Goal: Feedback & Contribution: Submit feedback/report problem

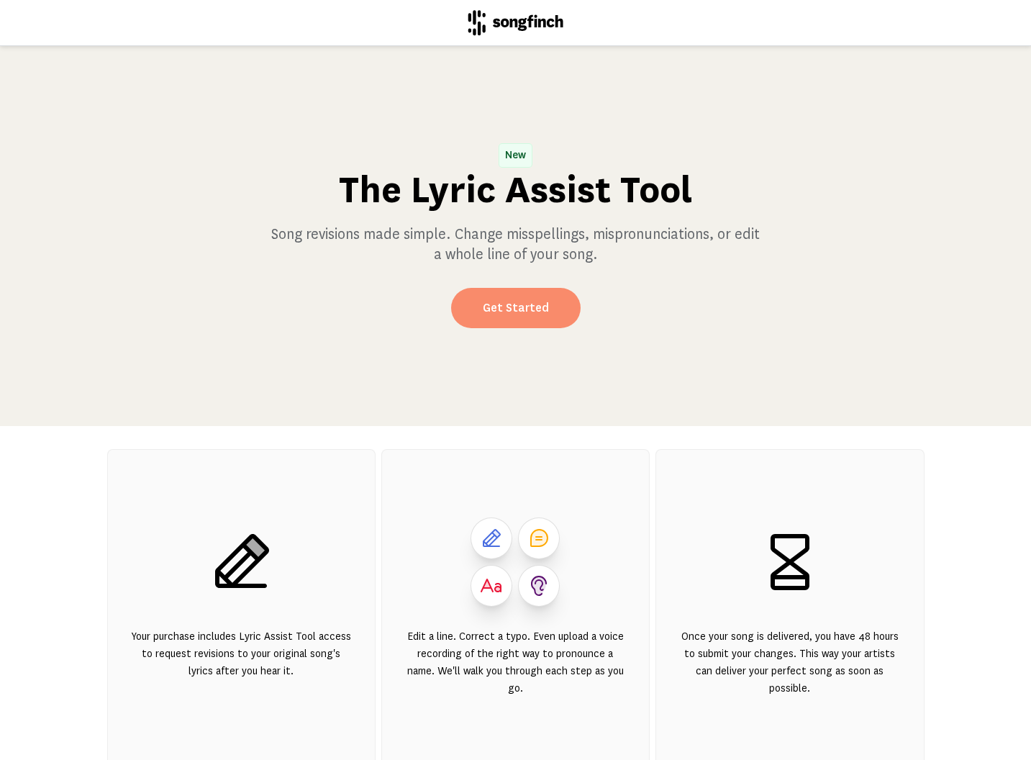
click at [522, 309] on link "Get Started" at bounding box center [516, 308] width 130 height 40
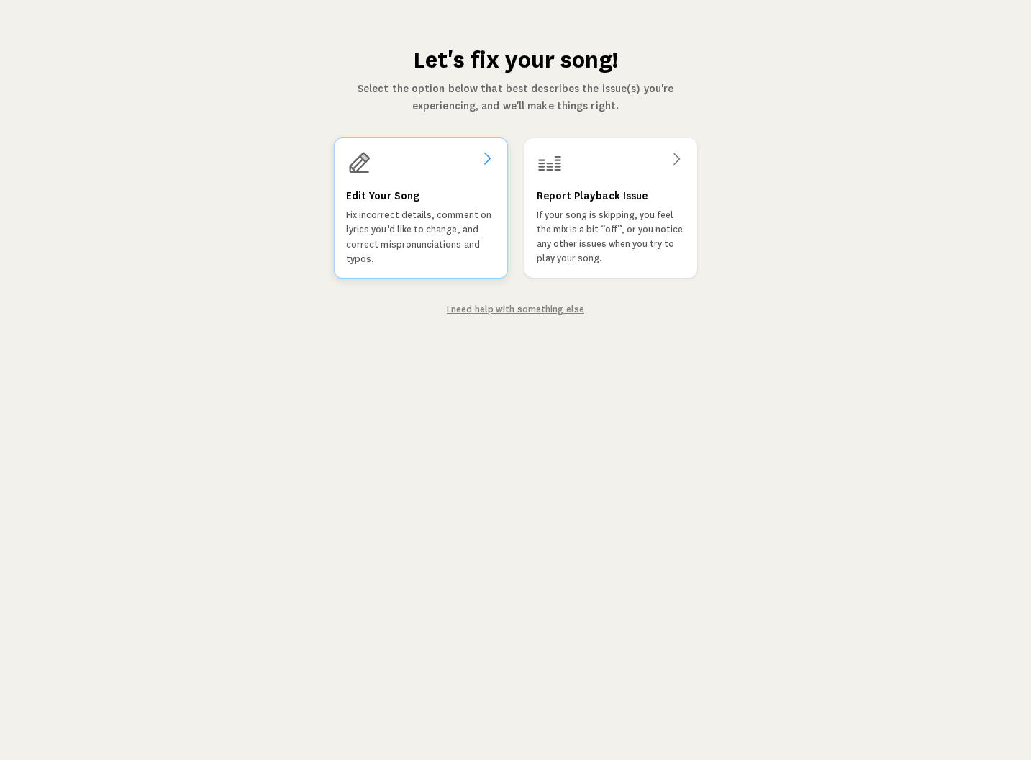
click at [396, 197] on h3 "Edit Your Song" at bounding box center [381, 196] width 73 height 17
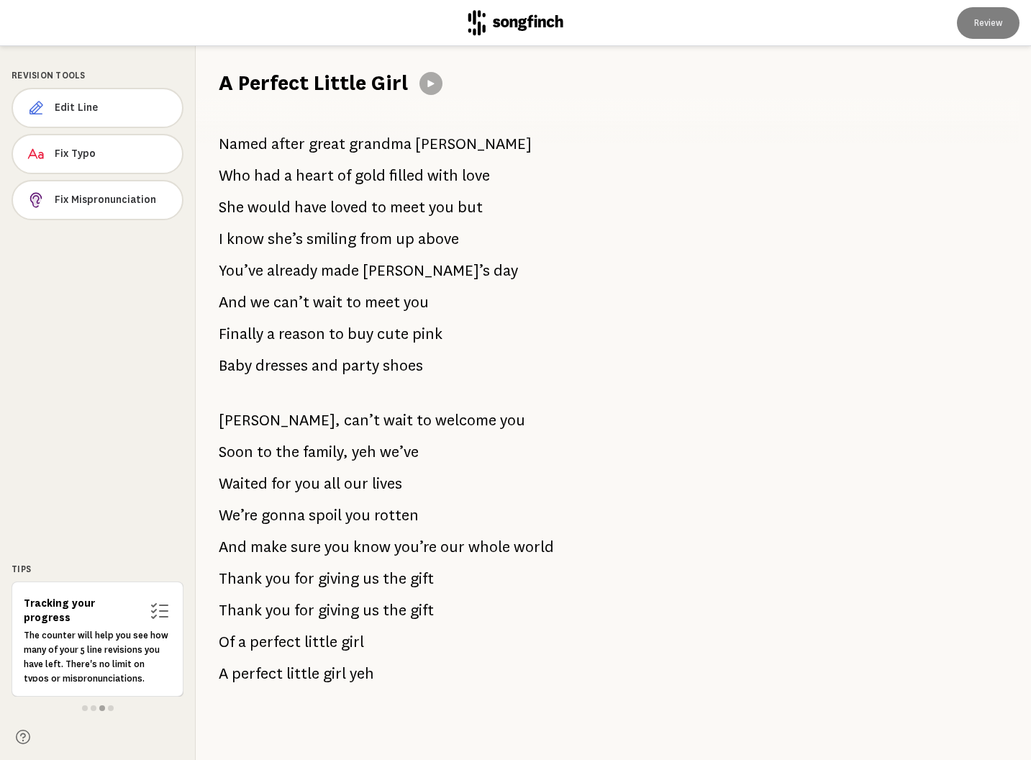
scroll to position [535, 0]
click at [101, 199] on span "Fix Mispronunciation" at bounding box center [113, 200] width 116 height 14
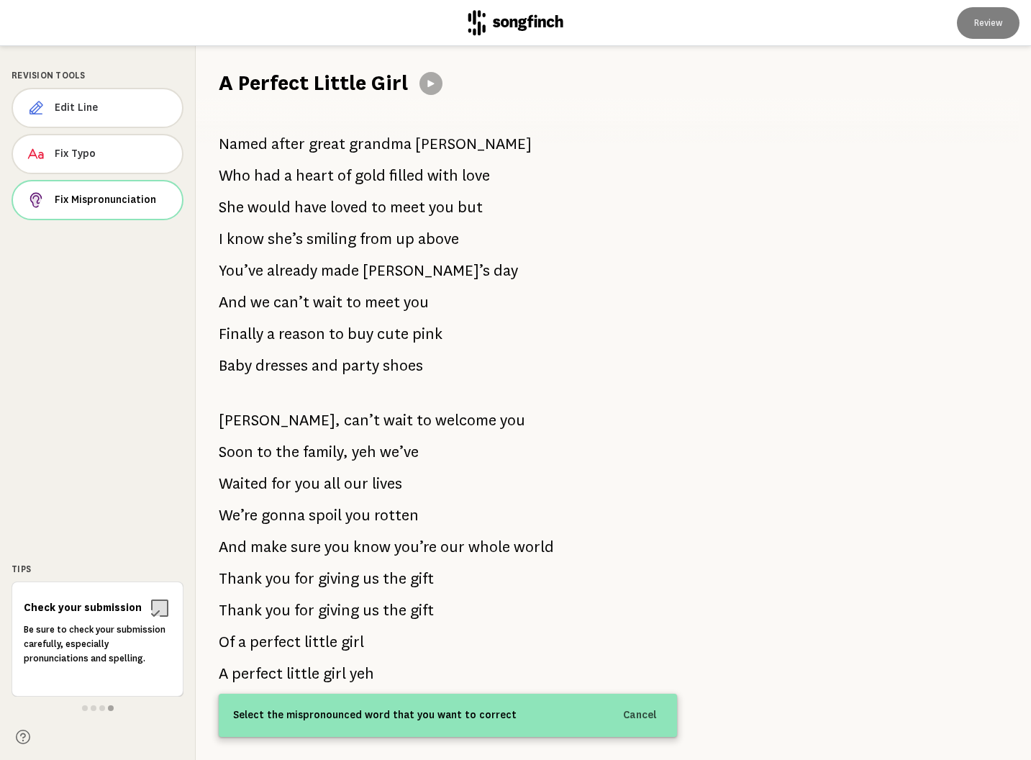
click at [515, 717] on div "Select the mispronounced word that you want to correct Cancel" at bounding box center [448, 715] width 458 height 43
click at [462, 714] on span "Select the mispronounced word that you want to correct" at bounding box center [374, 715] width 283 height 17
click at [322, 726] on div "Select the mispronounced word that you want to correct Cancel" at bounding box center [448, 715] width 458 height 43
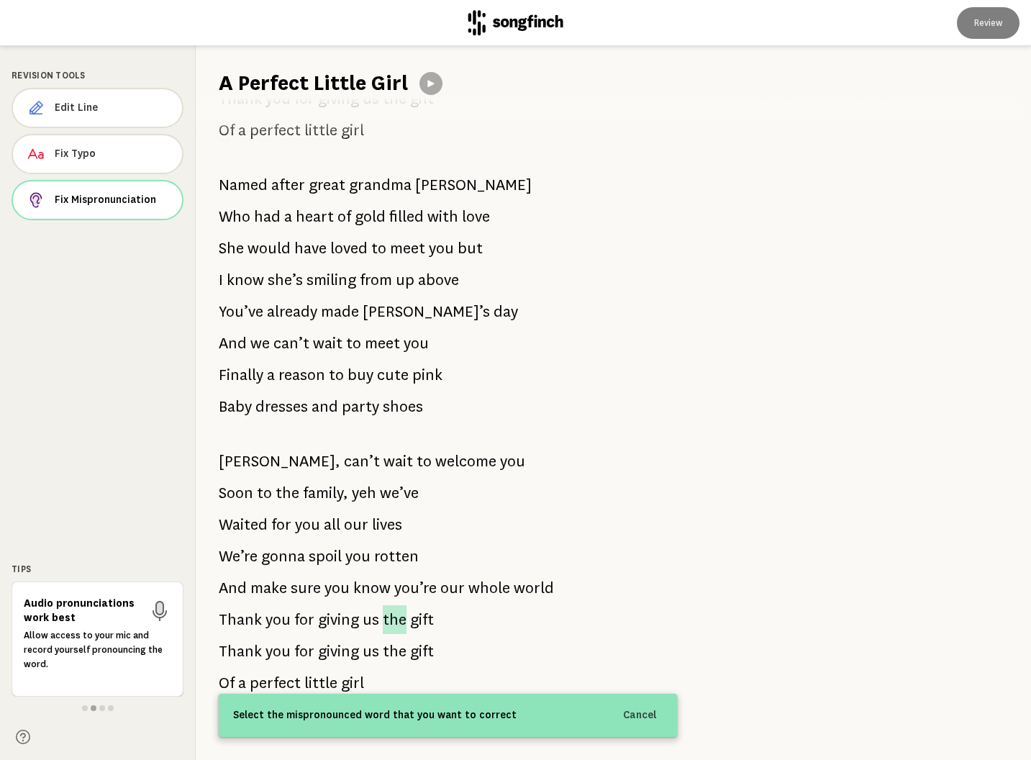
scroll to position [489, 0]
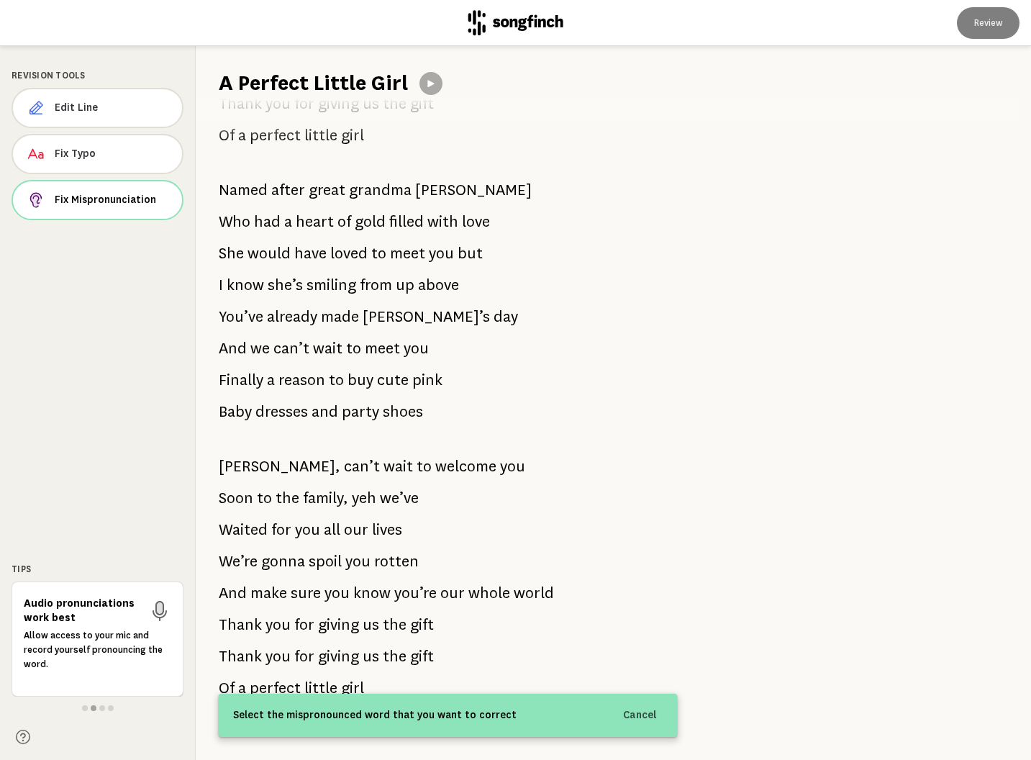
click at [94, 690] on div "Audio pronunciations work best Allow access to your mic and record yourself pro…" at bounding box center [98, 638] width 172 height 115
click at [103, 709] on span at bounding box center [102, 708] width 6 height 6
click at [108, 708] on span at bounding box center [111, 708] width 6 height 6
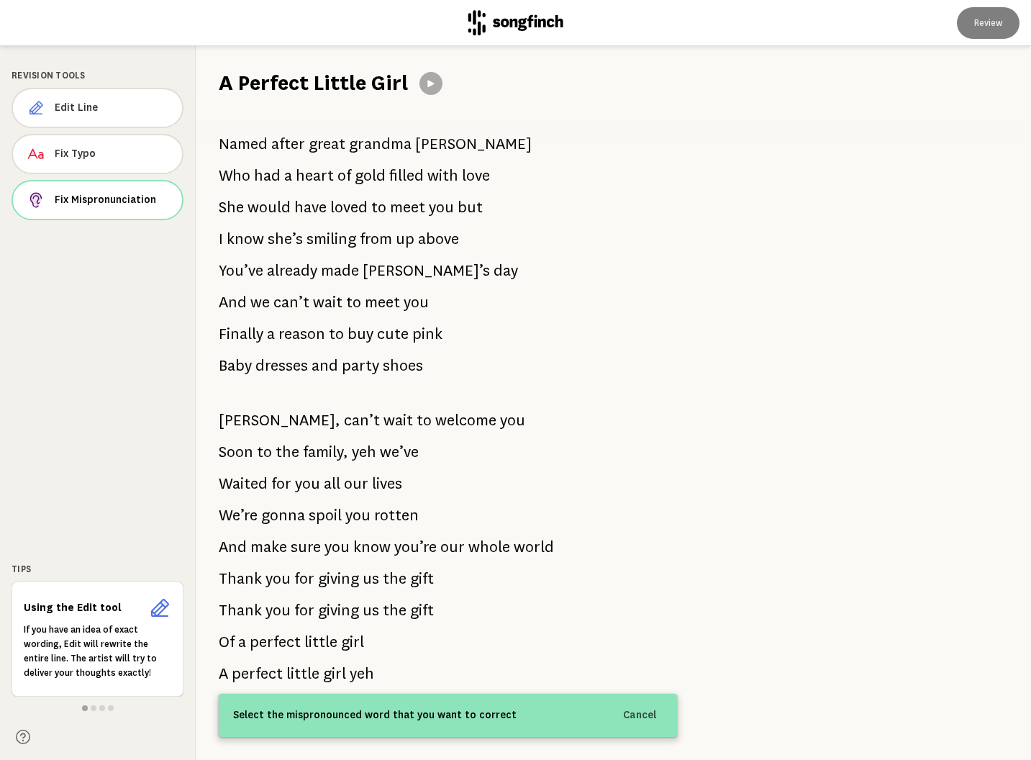
scroll to position [535, 0]
click at [427, 147] on span "Eloise" at bounding box center [473, 144] width 118 height 29
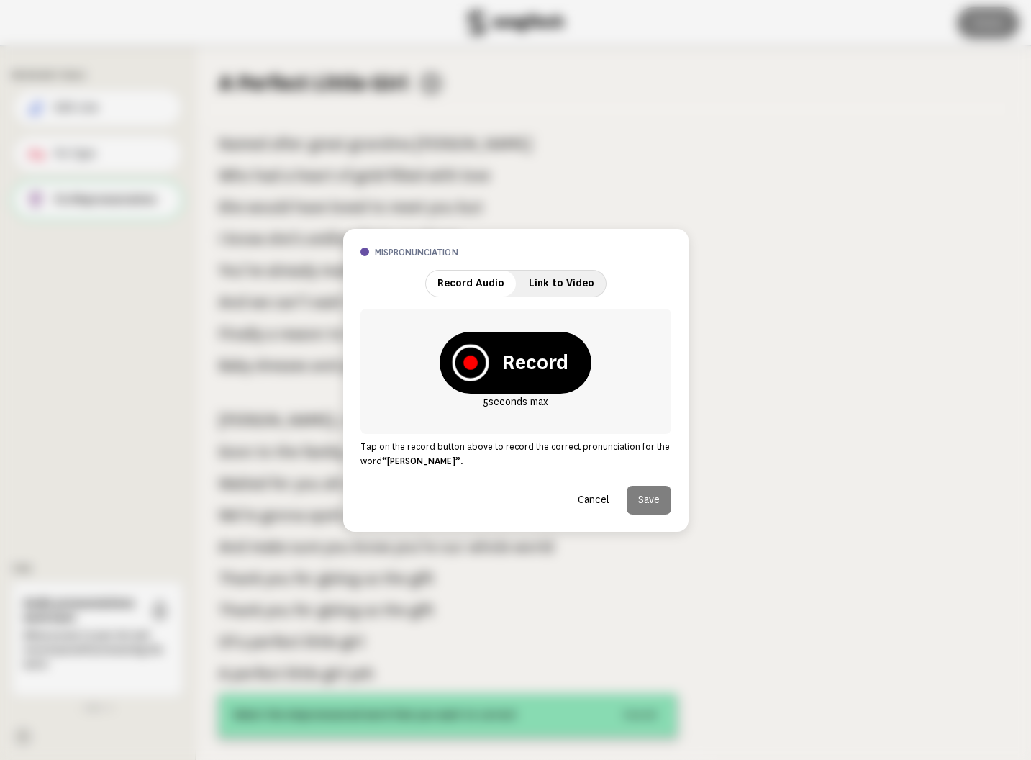
click at [469, 363] on icon at bounding box center [470, 362] width 14 height 14
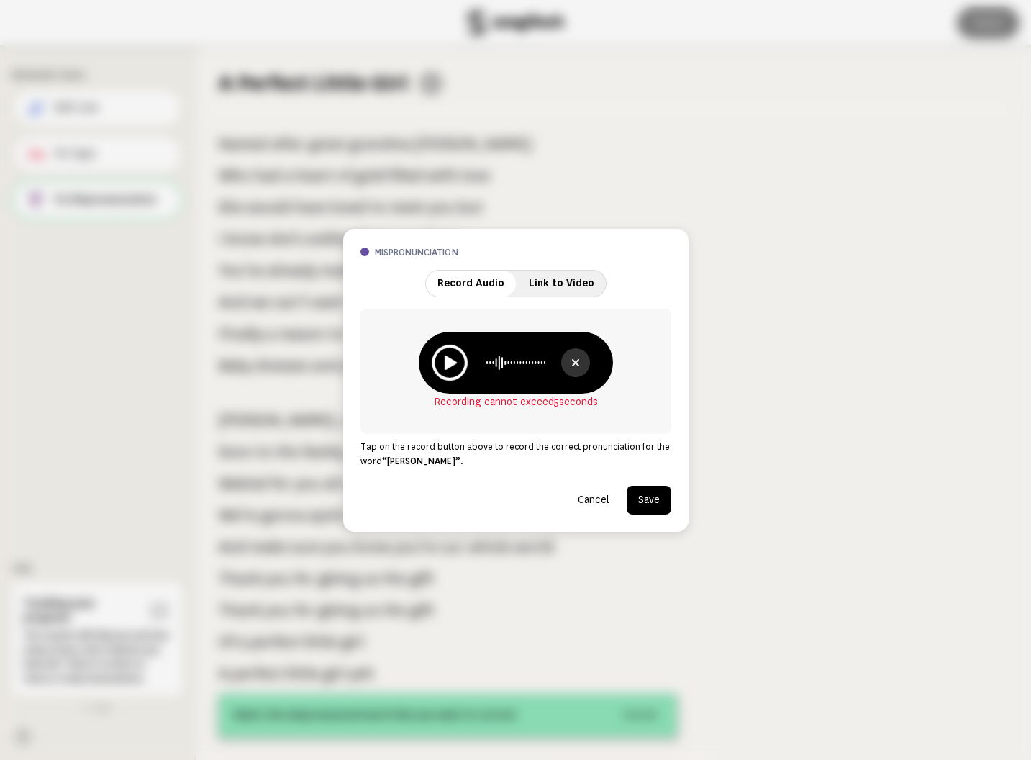
click at [450, 361] on icon at bounding box center [451, 362] width 12 height 14
click at [640, 498] on button "Save" at bounding box center [649, 500] width 45 height 29
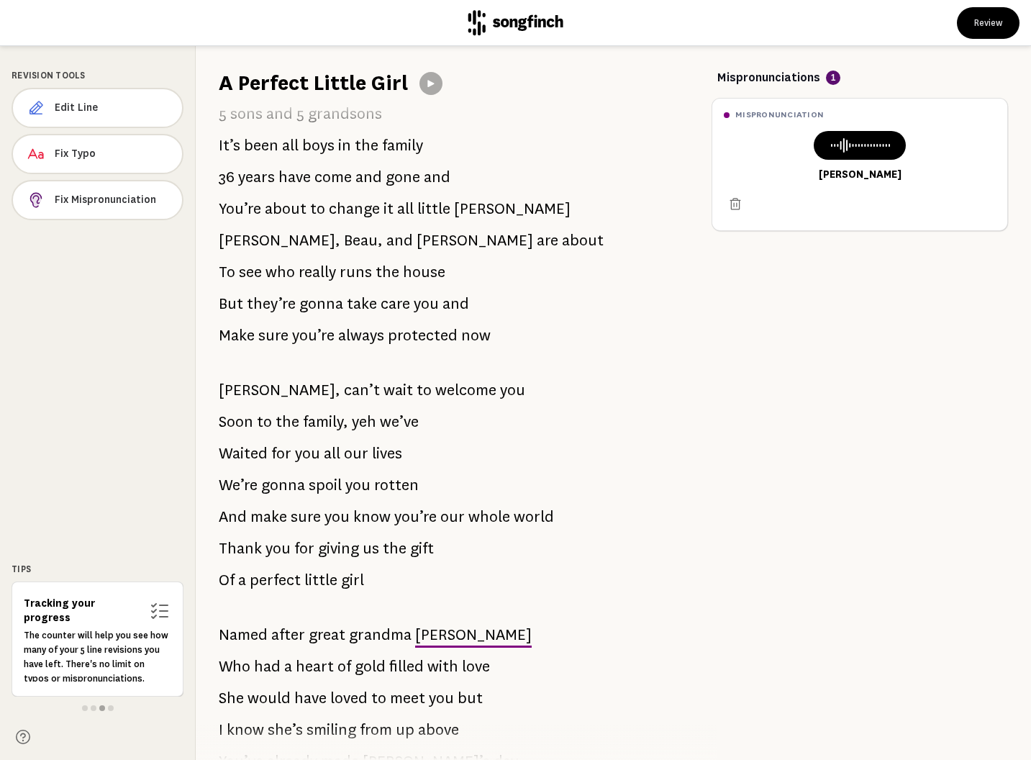
scroll to position [46, 0]
click at [109, 707] on span at bounding box center [111, 708] width 6 height 6
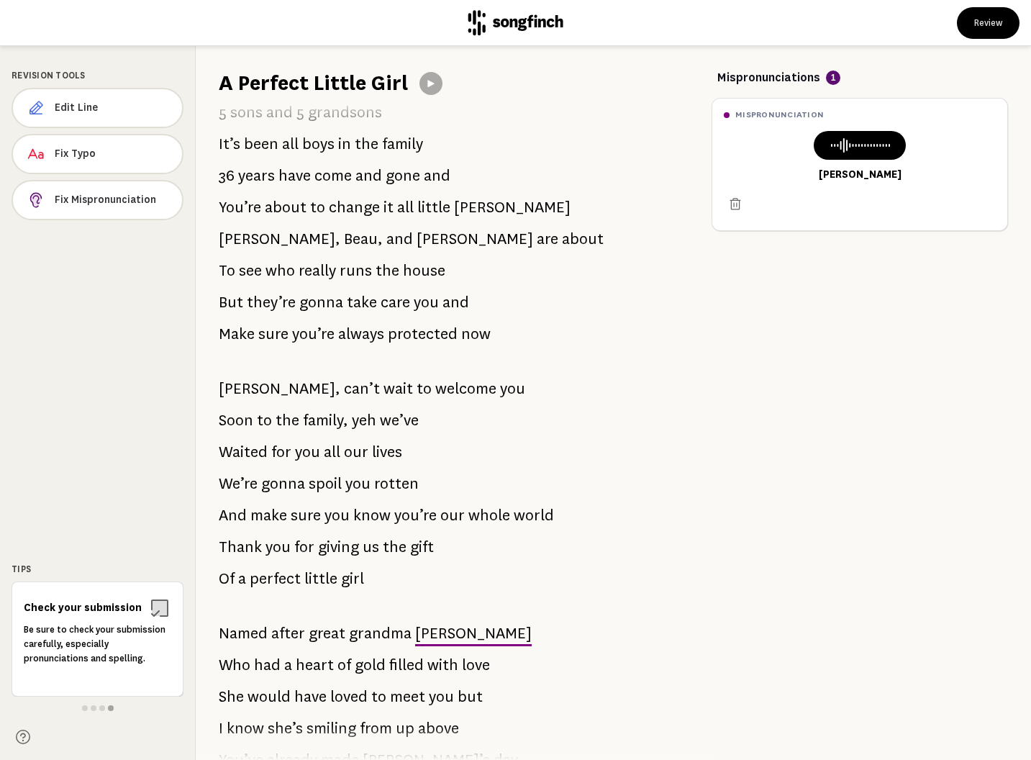
click at [85, 711] on div at bounding box center [98, 708] width 172 height 12
click at [86, 709] on span at bounding box center [85, 708] width 6 height 6
click at [160, 608] on icon at bounding box center [160, 608] width 18 height 18
click at [80, 666] on p "If you have an idea of exact wording, Edit will rewrite the entire line. The ar…" at bounding box center [97, 651] width 147 height 58
drag, startPoint x: 59, startPoint y: 618, endPoint x: 99, endPoint y: 607, distance: 41.0
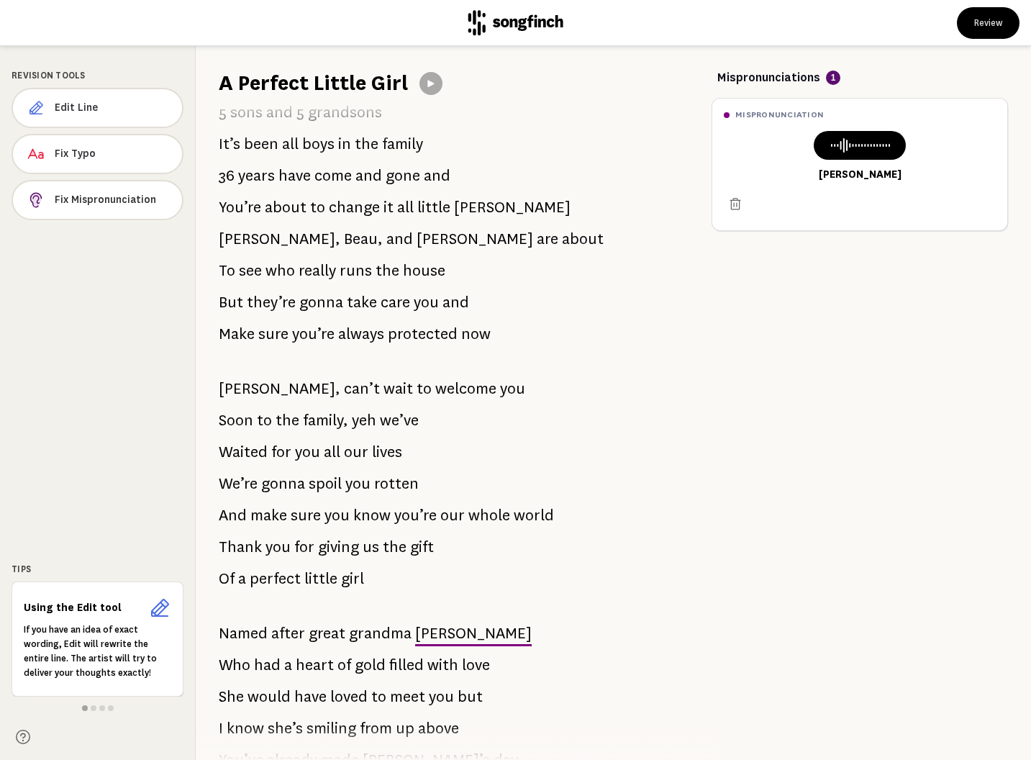
click at [59, 618] on div "Using the Edit tool" at bounding box center [97, 607] width 147 height 23
click at [161, 610] on icon at bounding box center [159, 607] width 23 height 23
click at [53, 614] on h6 "Using the Edit tool" at bounding box center [83, 608] width 119 height 14
click at [56, 608] on h6 "Using the Edit tool" at bounding box center [83, 608] width 119 height 14
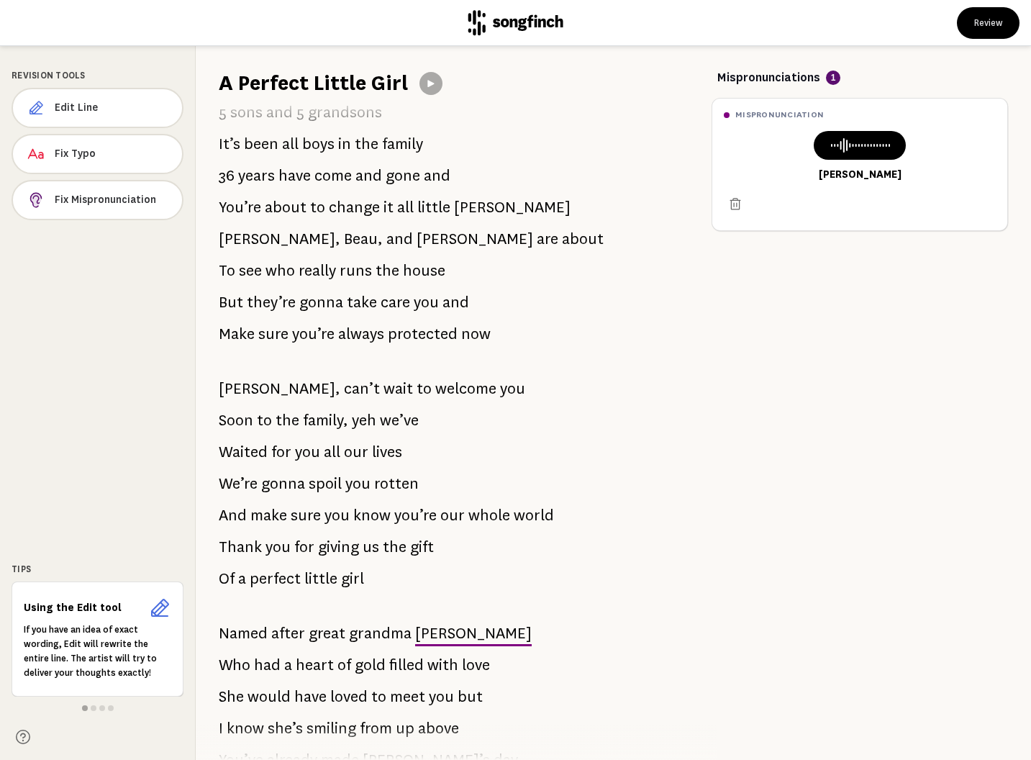
click at [82, 612] on h6 "Using the Edit tool" at bounding box center [83, 608] width 119 height 14
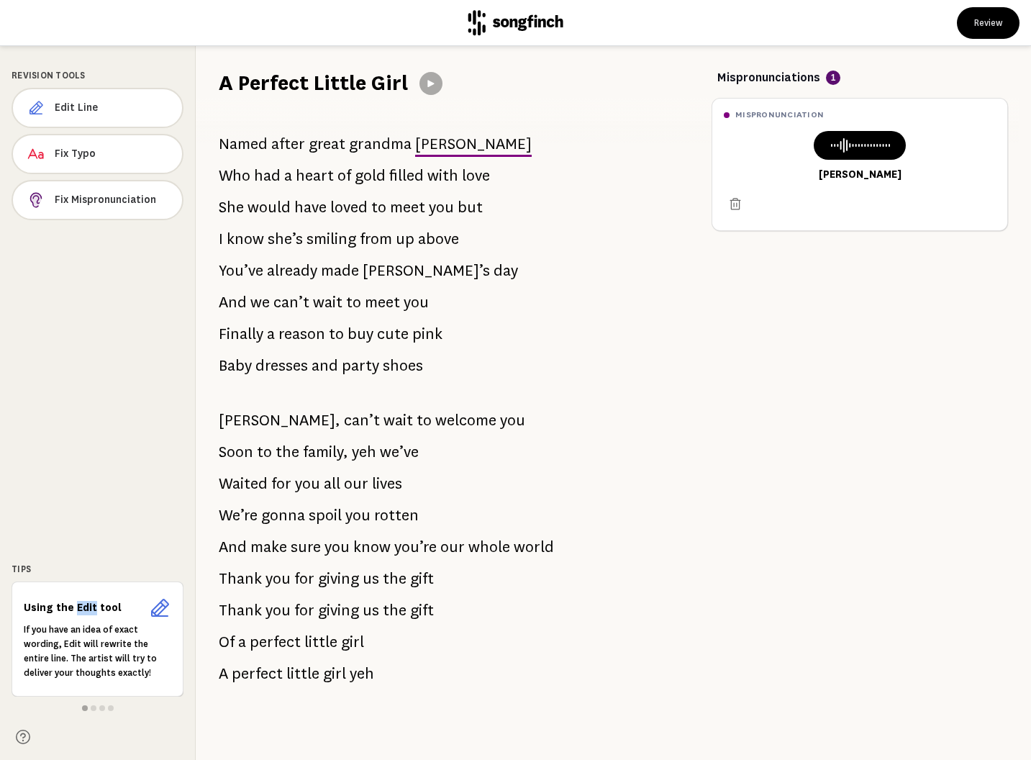
scroll to position [535, 0]
click at [81, 624] on p "If you have an idea of exact wording, Edit will rewrite the entire line. The ar…" at bounding box center [97, 651] width 147 height 58
click at [160, 611] on icon at bounding box center [159, 607] width 23 height 23
click at [66, 99] on button "Edit Line" at bounding box center [98, 108] width 172 height 40
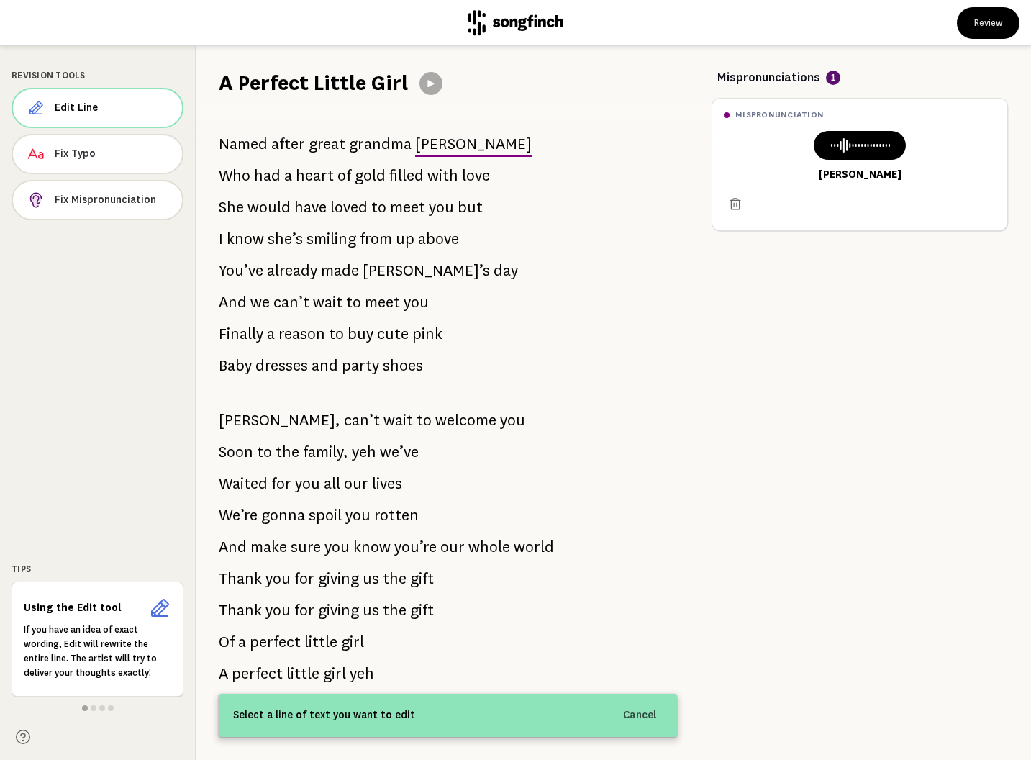
click at [94, 707] on span at bounding box center [94, 708] width 6 height 6
click at [102, 707] on span at bounding box center [102, 708] width 6 height 6
drag, startPoint x: 100, startPoint y: 643, endPoint x: 102, endPoint y: 625, distance: 18.1
click at [100, 639] on p "The counter will help you see how many of your 5 line revisions you have left. …" at bounding box center [97, 657] width 147 height 58
click at [120, 603] on h6 "Tracking your progress" at bounding box center [83, 610] width 119 height 29
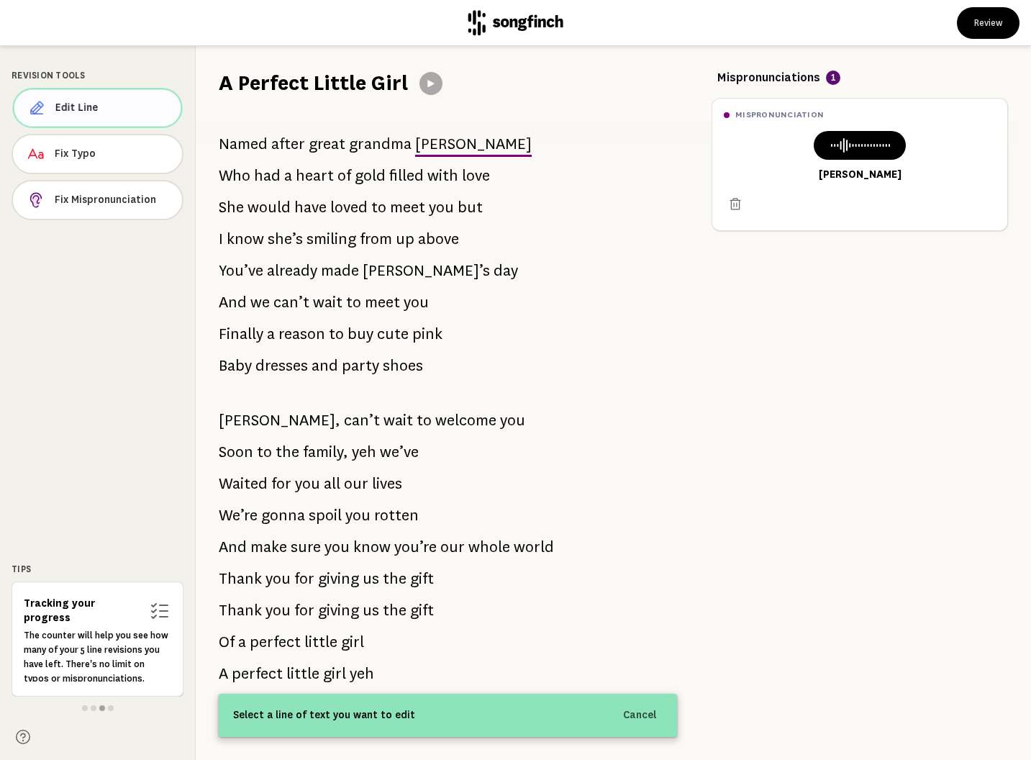
click at [77, 102] on span "Edit Line" at bounding box center [112, 108] width 114 height 14
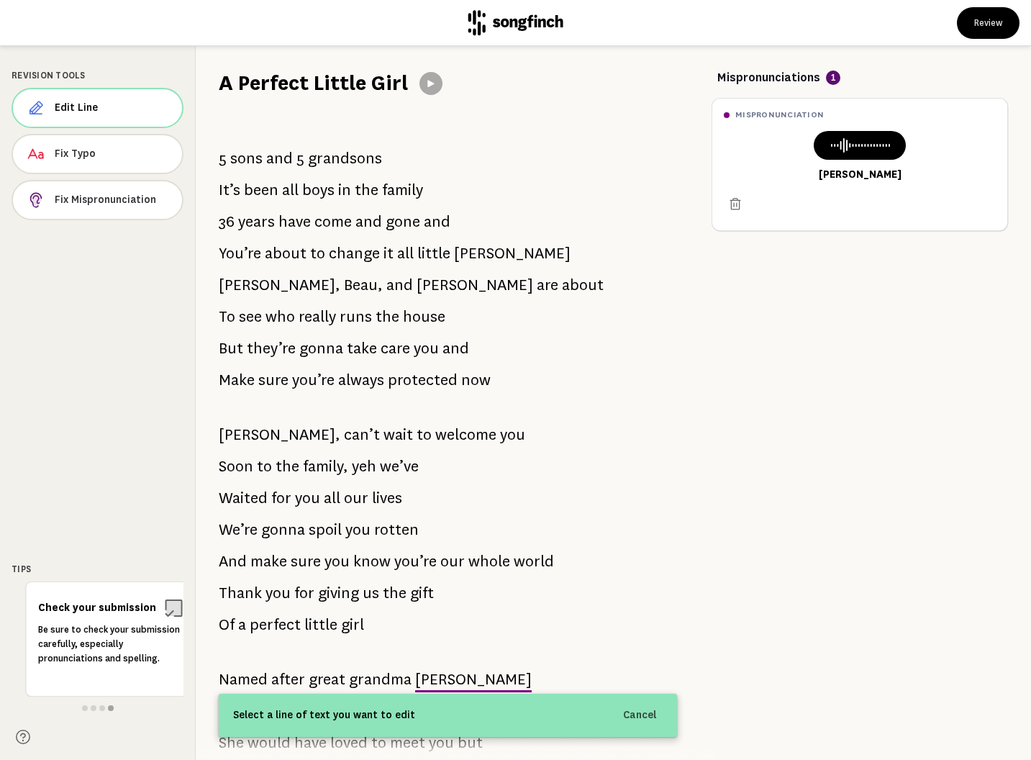
scroll to position [0, 0]
click at [232, 403] on span at bounding box center [448, 408] width 458 height 23
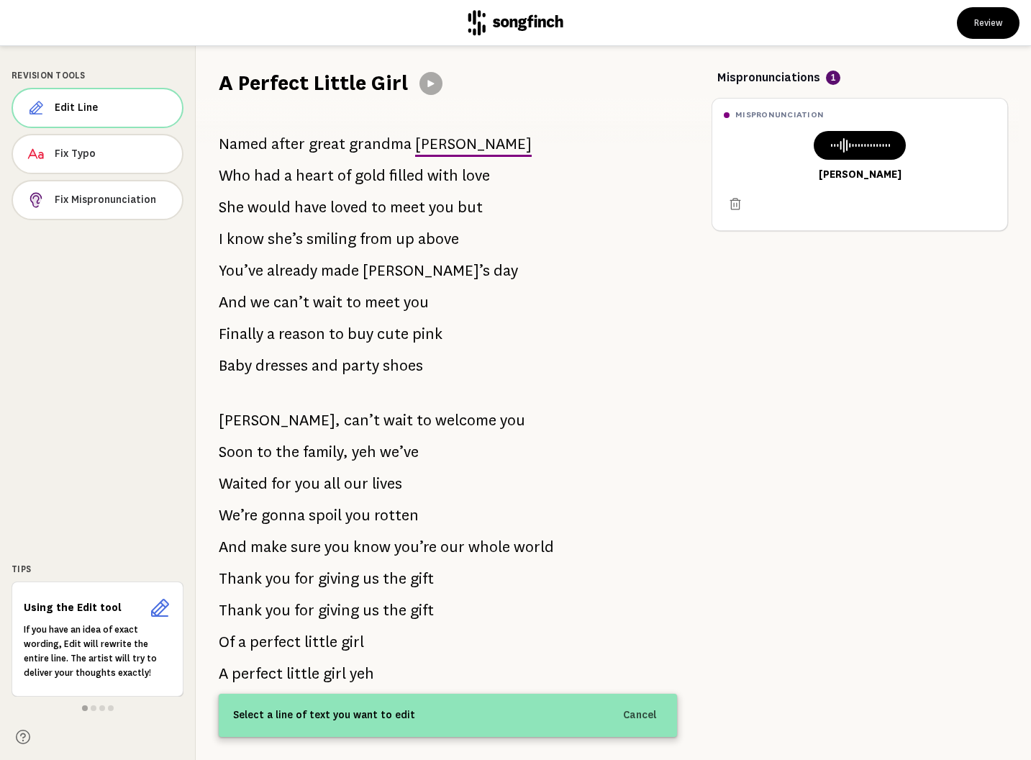
scroll to position [515, 0]
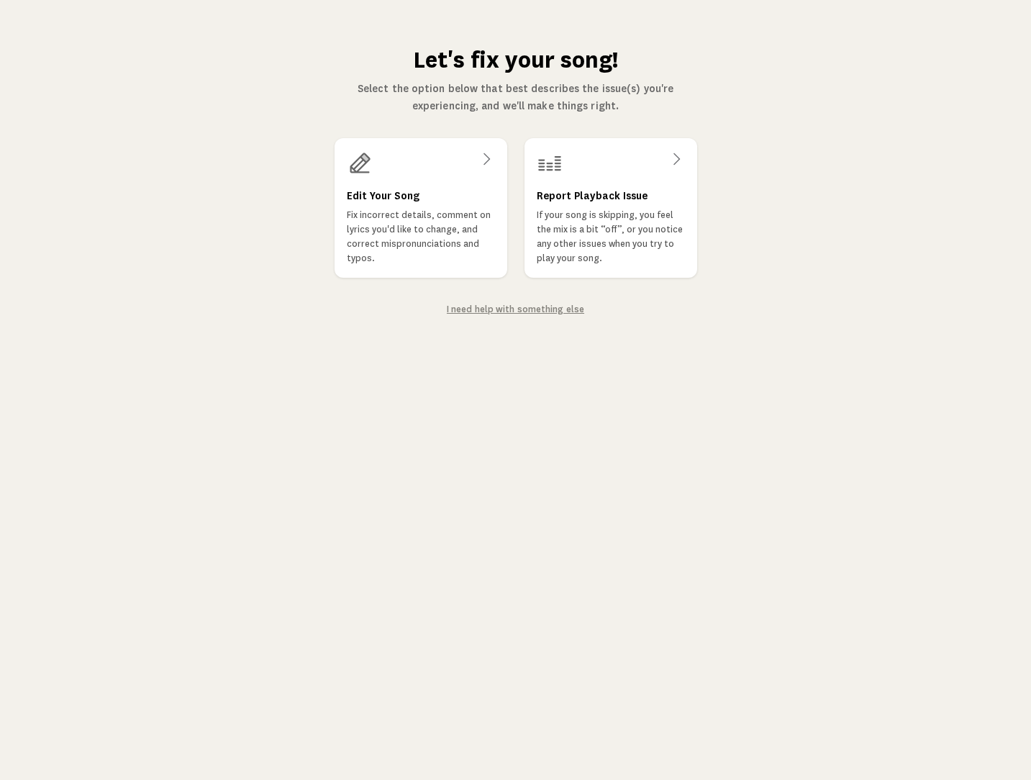
click at [495, 309] on link "I need help with something else" at bounding box center [515, 309] width 137 height 12
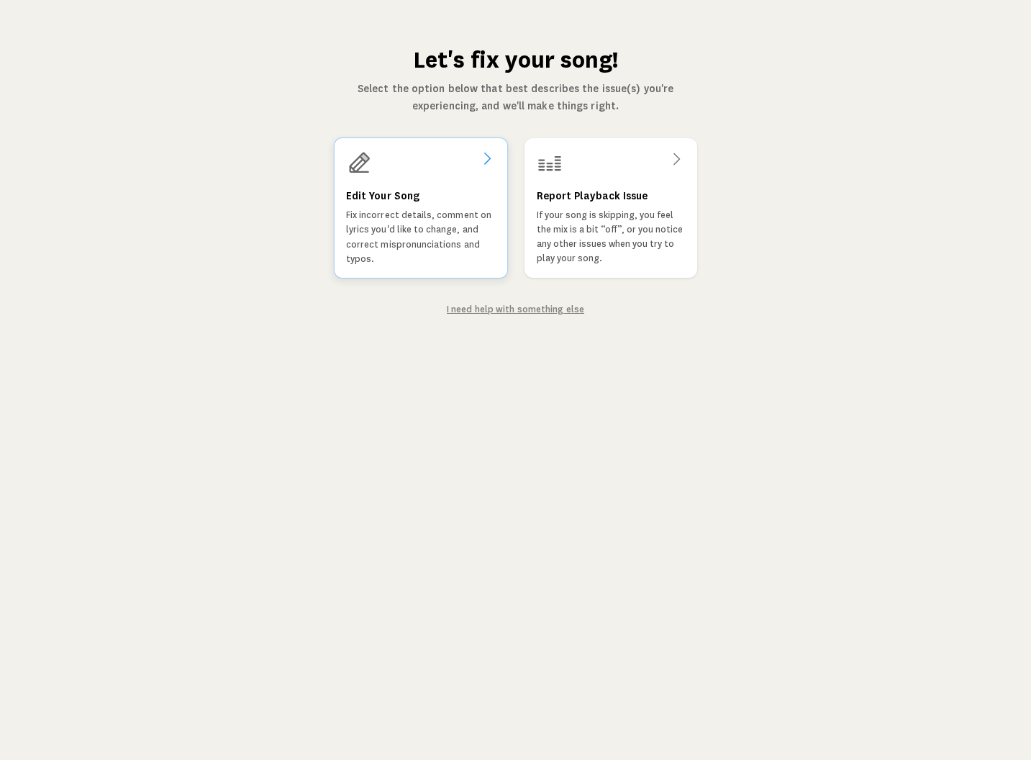
click at [381, 195] on h3 "Edit Your Song" at bounding box center [381, 196] width 73 height 17
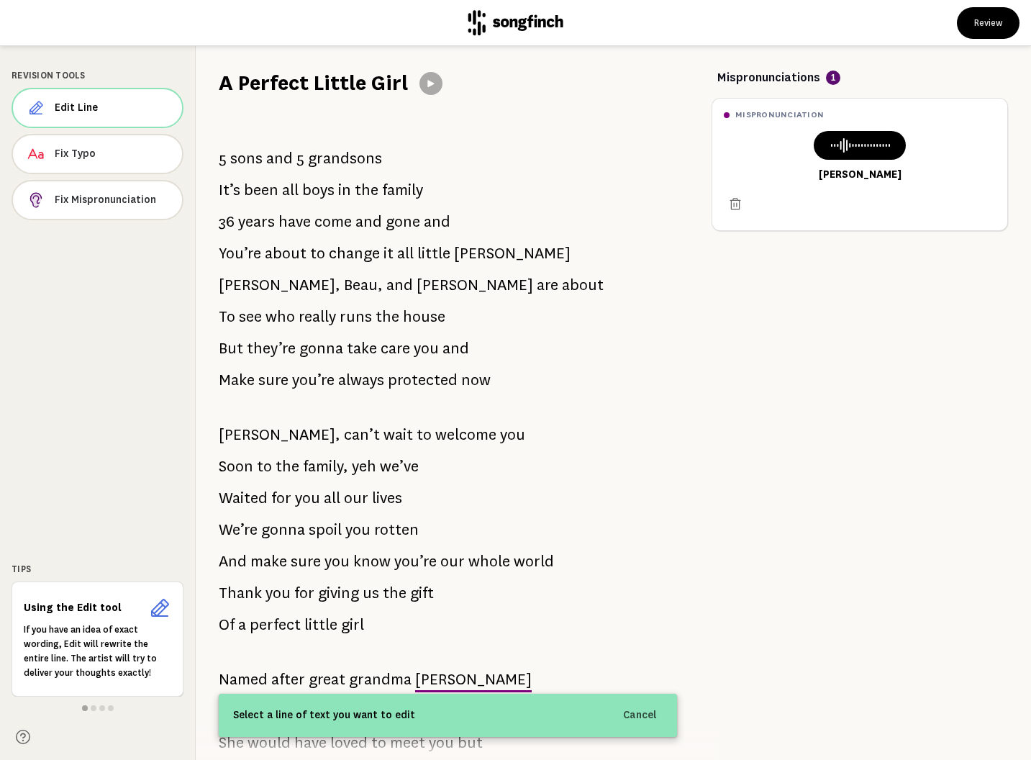
click at [162, 608] on icon at bounding box center [159, 607] width 23 height 23
click at [162, 614] on icon at bounding box center [160, 611] width 14 height 20
click at [109, 707] on span at bounding box center [111, 708] width 6 height 6
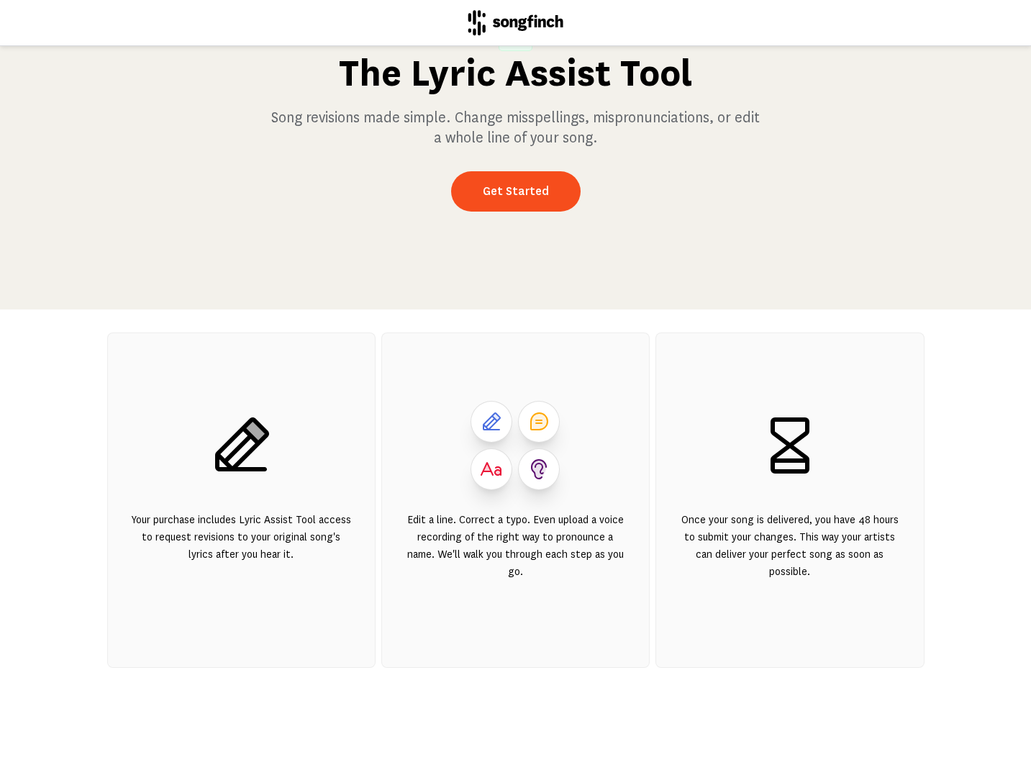
scroll to position [117, 0]
click at [502, 194] on link "Get Started" at bounding box center [516, 191] width 130 height 40
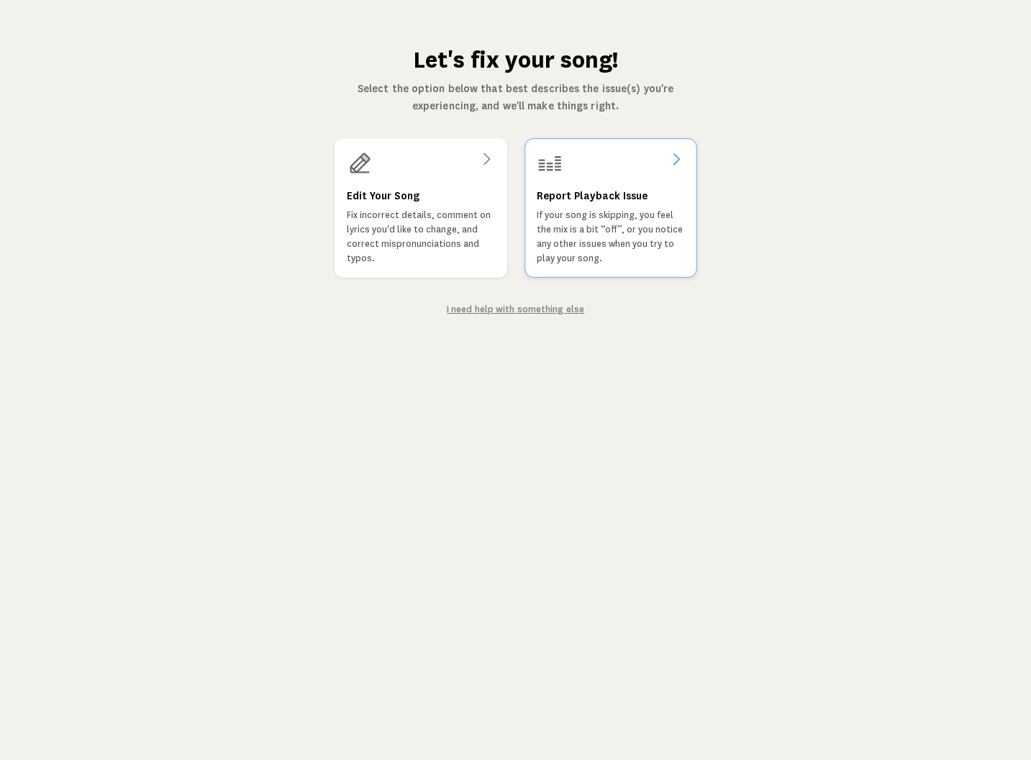
click at [681, 160] on icon at bounding box center [675, 158] width 17 height 17
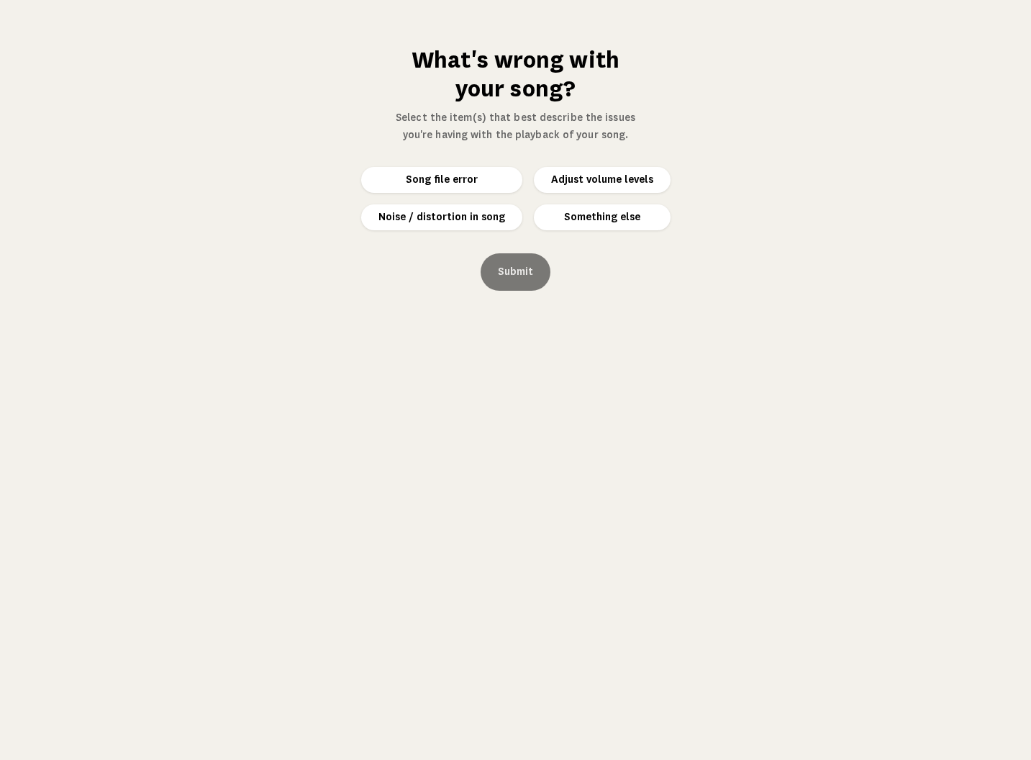
click at [594, 216] on button "Something else" at bounding box center [602, 217] width 137 height 26
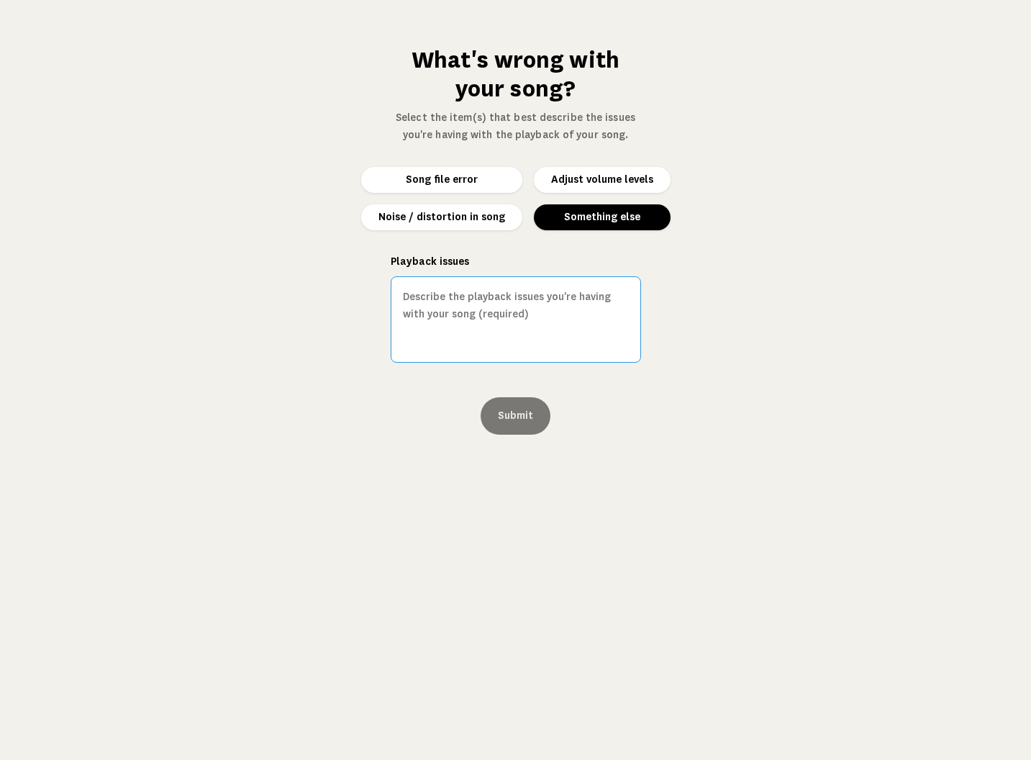
click at [438, 296] on textarea "Playback issues" at bounding box center [516, 319] width 250 height 86
click at [432, 315] on textarea "Is it posible to add into this song that, [PERSON_NAME] daddy is a police offic…" at bounding box center [516, 319] width 250 height 86
click at [435, 314] on textarea "Is it posible to add into this song that, [PERSON_NAME] daddy is a Police offic…" at bounding box center [516, 319] width 250 height 86
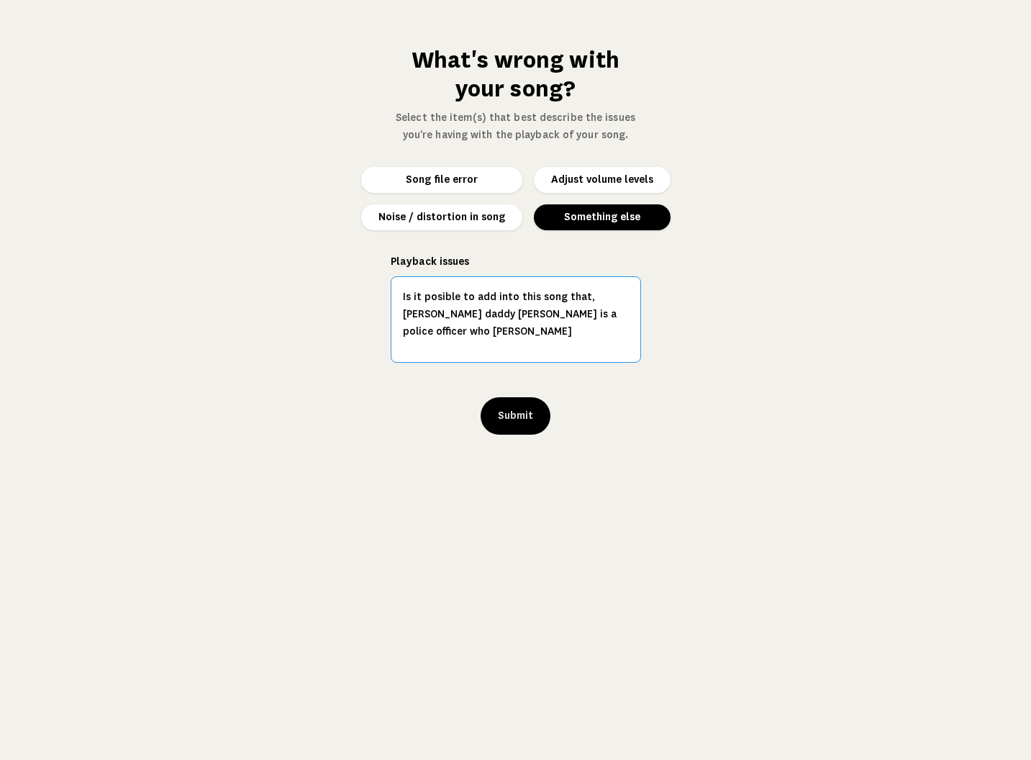
click at [579, 297] on textarea "Is it posible to add into this song that, [PERSON_NAME] daddy [PERSON_NAME] is …" at bounding box center [516, 319] width 250 height 86
click at [571, 297] on textarea "Is it posible to add into this song tha, [PERSON_NAME] daddy [PERSON_NAME] is a…" at bounding box center [516, 319] width 250 height 86
click at [576, 297] on textarea "Is it posible to add into this song tha, [PERSON_NAME] daddy [PERSON_NAME] is a…" at bounding box center [516, 319] width 250 height 86
click at [578, 298] on textarea "Is it posible to add into this song tha Ellies daddy [PERSON_NAME] is a police …" at bounding box center [516, 319] width 250 height 86
click at [575, 294] on textarea "Is it posible to add somehow that Litle [PERSON_NAME] dad [PERSON_NAME]" at bounding box center [516, 319] width 250 height 86
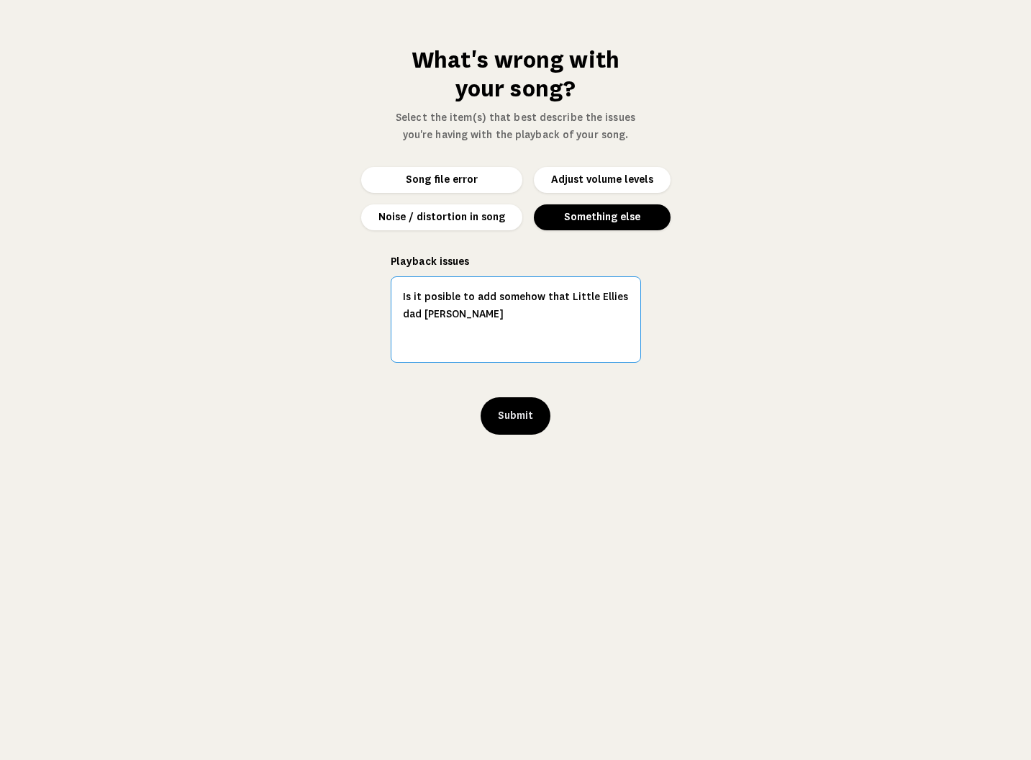
click at [465, 314] on textarea "Is it posible to add somehow that Little Ellies dad [PERSON_NAME]" at bounding box center [516, 319] width 250 height 86
click at [519, 314] on textarea "Is it posible to add somehow that Little [PERSON_NAME] dad [PERSON_NAME], wears…" at bounding box center [516, 319] width 250 height 86
click at [540, 298] on textarea "Is it posible to add somehow that Little Ellies dad [PERSON_NAME], is a police …" at bounding box center [516, 319] width 250 height 86
click at [559, 299] on textarea "Is it posible to add somehowthat Little [PERSON_NAME] dad [PERSON_NAME], is a p…" at bounding box center [516, 319] width 250 height 86
click at [573, 315] on textarea "Is it posible to add, [PERSON_NAME] dad [PERSON_NAME], is a police in blue, wil…" at bounding box center [516, 319] width 250 height 86
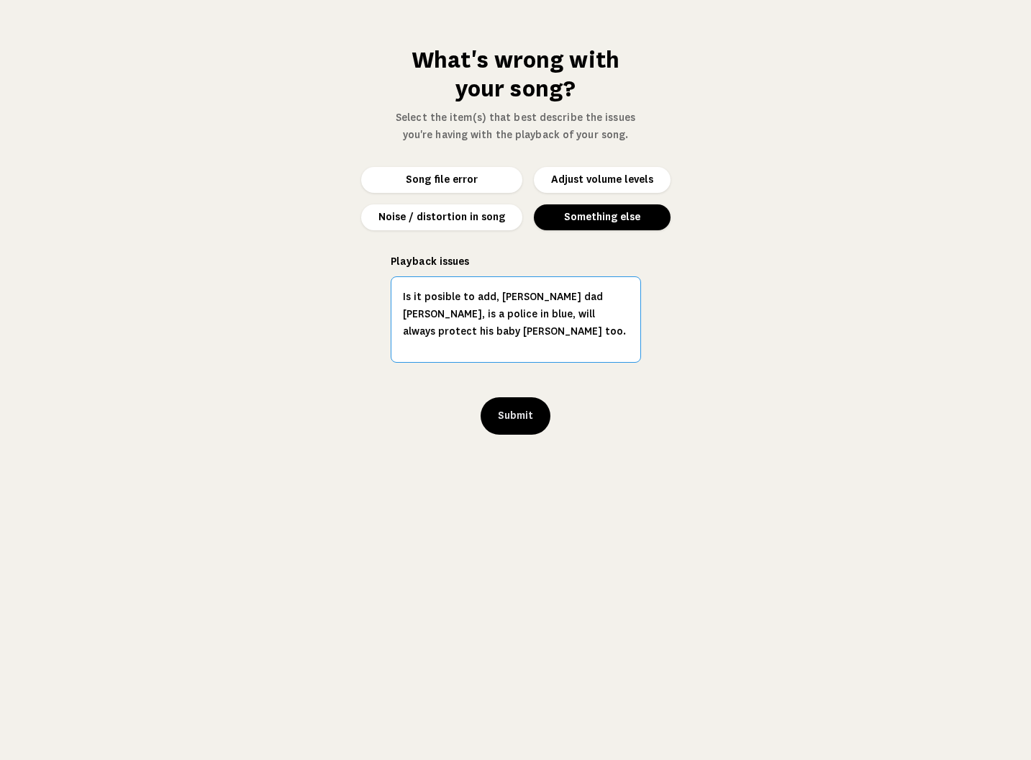
type textarea "Is it posible to add, [PERSON_NAME] dad [PERSON_NAME], is a police in blue, wil…"
click at [509, 418] on button "Submit" at bounding box center [516, 415] width 70 height 37
